Goal: Information Seeking & Learning: Learn about a topic

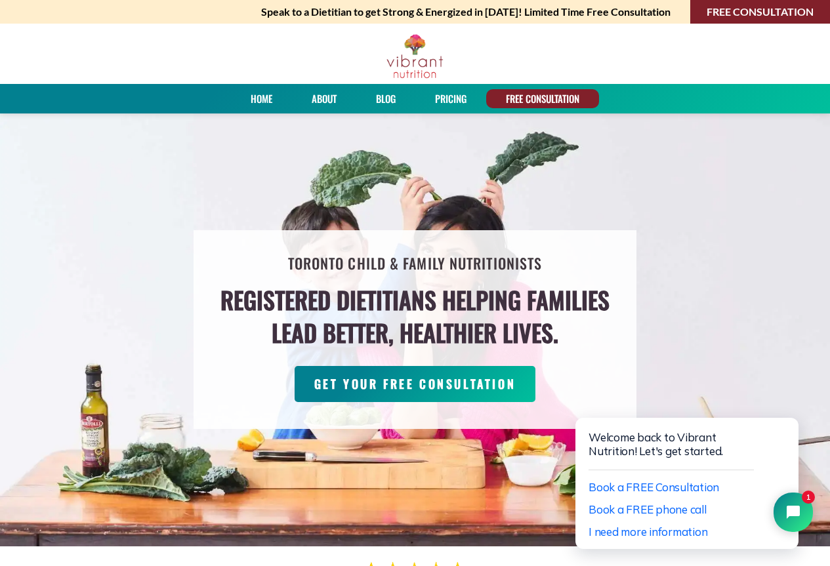
click at [268, 98] on link "Home" at bounding box center [261, 98] width 31 height 19
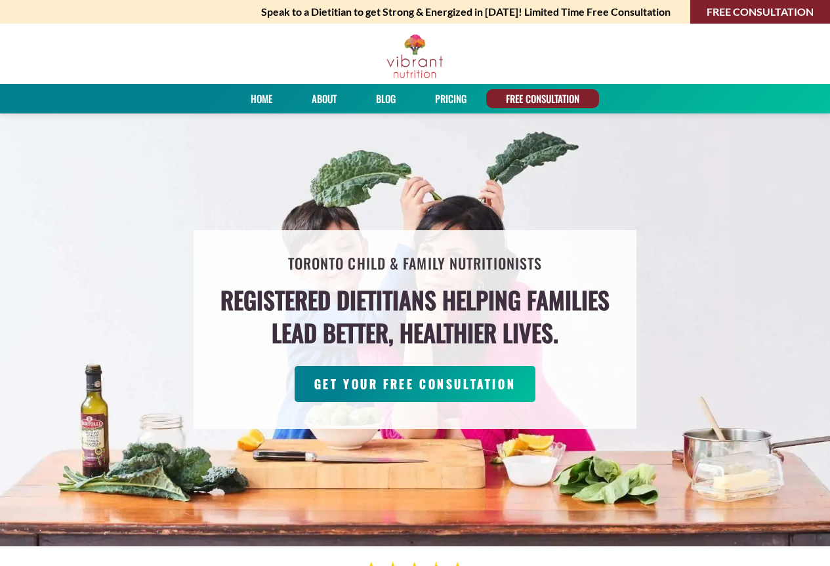
click at [325, 93] on link "About" at bounding box center [324, 98] width 34 height 19
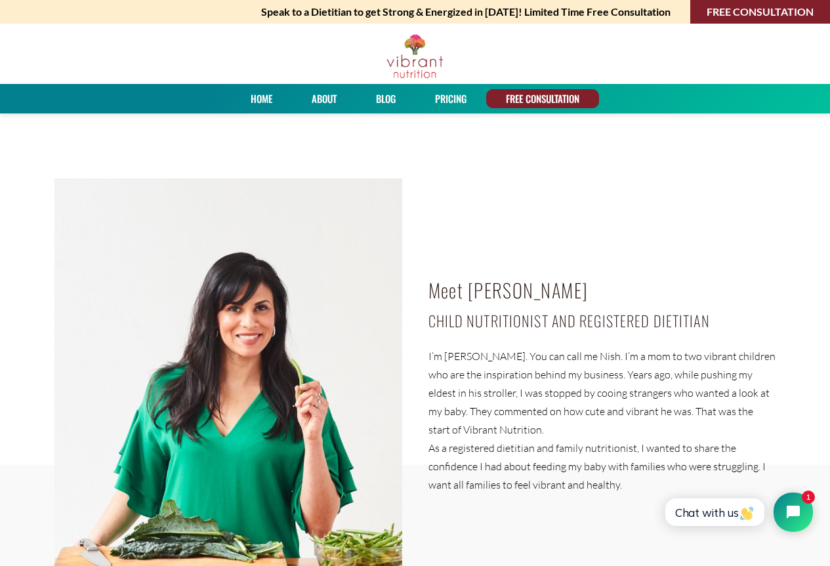
click at [464, 100] on link "PRICING" at bounding box center [450, 98] width 41 height 19
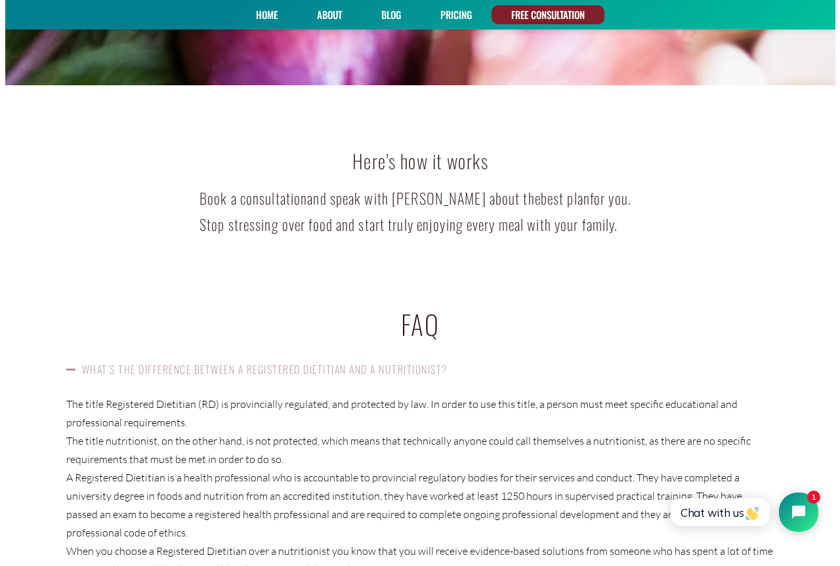
scroll to position [1403, 0]
